Goal: Use online tool/utility

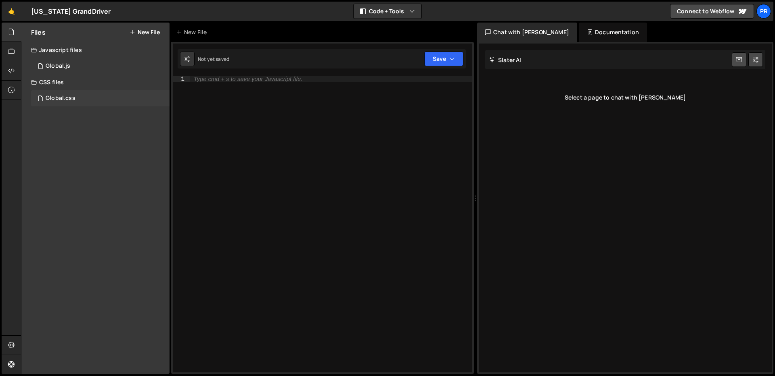
click at [71, 100] on div "Global.css" at bounding box center [61, 98] width 30 height 7
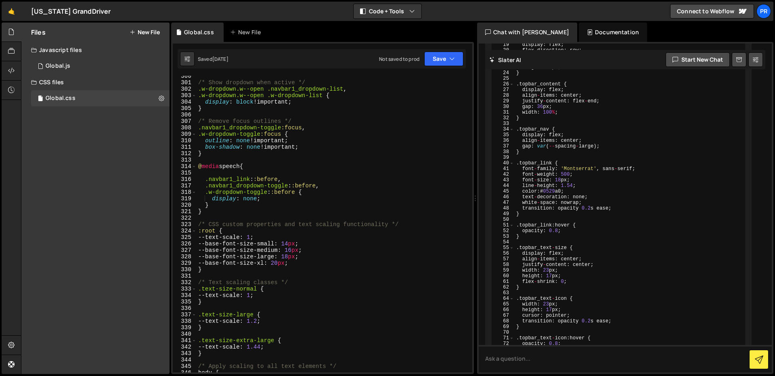
scroll to position [1933, 0]
click at [266, 239] on div "/* Show dropdown when active */ .w-dropdown.w--open .navbar1_dropdown-list , .w…" at bounding box center [332, 228] width 272 height 310
click at [334, 233] on div "/* Show dropdown when active */ .w-dropdown.w--open .navbar1_dropdown-list , .w…" at bounding box center [332, 228] width 272 height 310
drag, startPoint x: 318, startPoint y: 241, endPoint x: 270, endPoint y: 236, distance: 47.9
click at [318, 241] on div "/* Show dropdown when active */ .w-dropdown.w--open .navbar1_dropdown-list , .w…" at bounding box center [332, 228] width 272 height 310
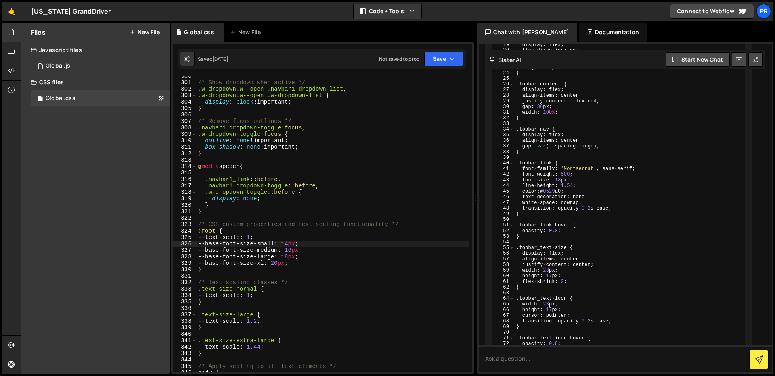
drag, startPoint x: 261, startPoint y: 240, endPoint x: 267, endPoint y: 240, distance: 6.1
click at [262, 240] on div "/* Show dropdown when active */ .w-dropdown.w--open .navbar1_dropdown-list , .w…" at bounding box center [332, 228] width 272 height 310
click at [256, 240] on div "/* Show dropdown when active */ .w-dropdown.w--open .navbar1_dropdown-list , .w…" at bounding box center [332, 228] width 272 height 310
type textarea "--text-scale: 1.125;"
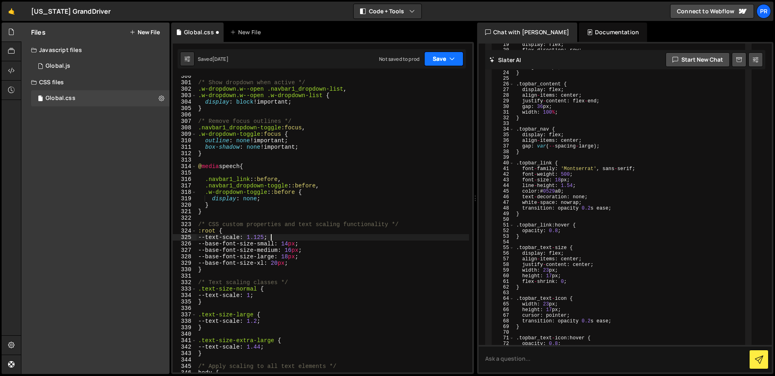
click at [461, 59] on button "Save" at bounding box center [443, 59] width 39 height 15
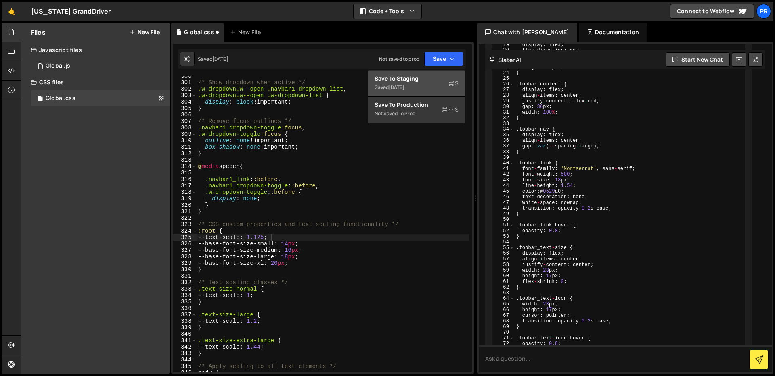
click at [434, 84] on div "Saved [DATE]" at bounding box center [416, 88] width 84 height 10
